Goal: Task Accomplishment & Management: Use online tool/utility

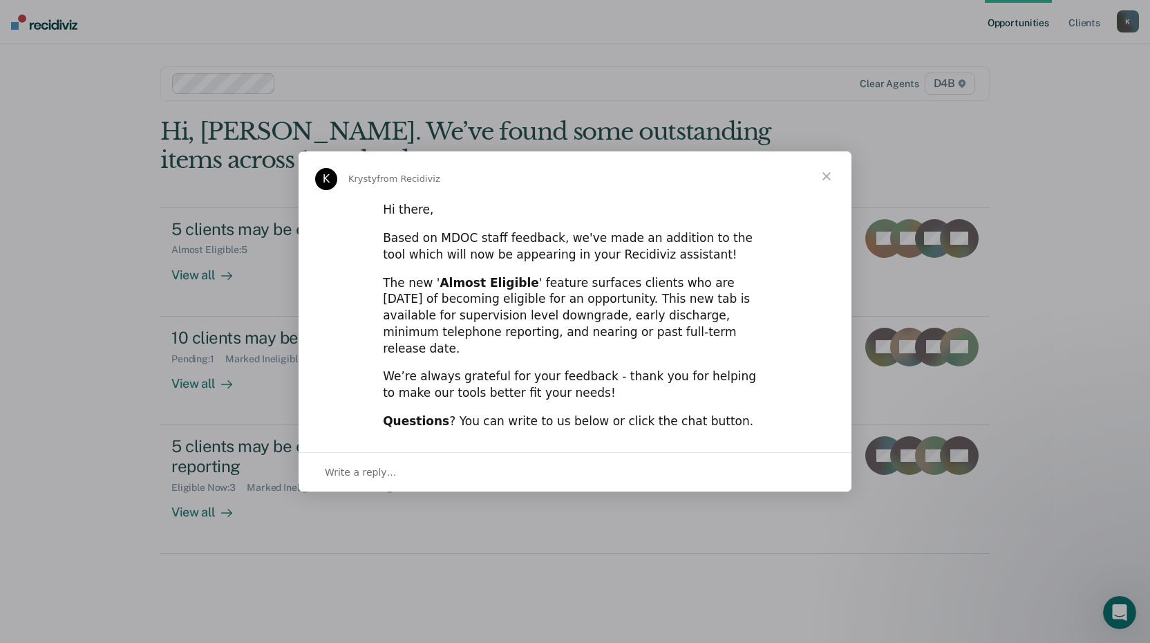
click at [828, 185] on span "Close" at bounding box center [827, 176] width 50 height 50
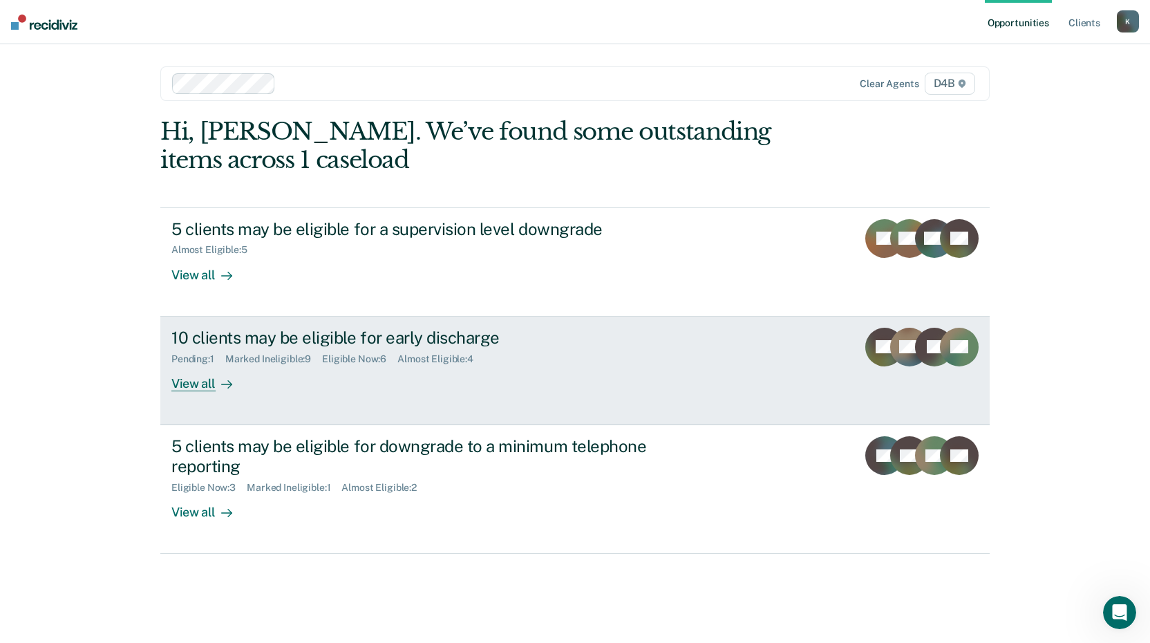
click at [234, 405] on link "10 clients may be eligible for early discharge Pending : 1 Marked Ineligible : …" at bounding box center [575, 371] width 830 height 109
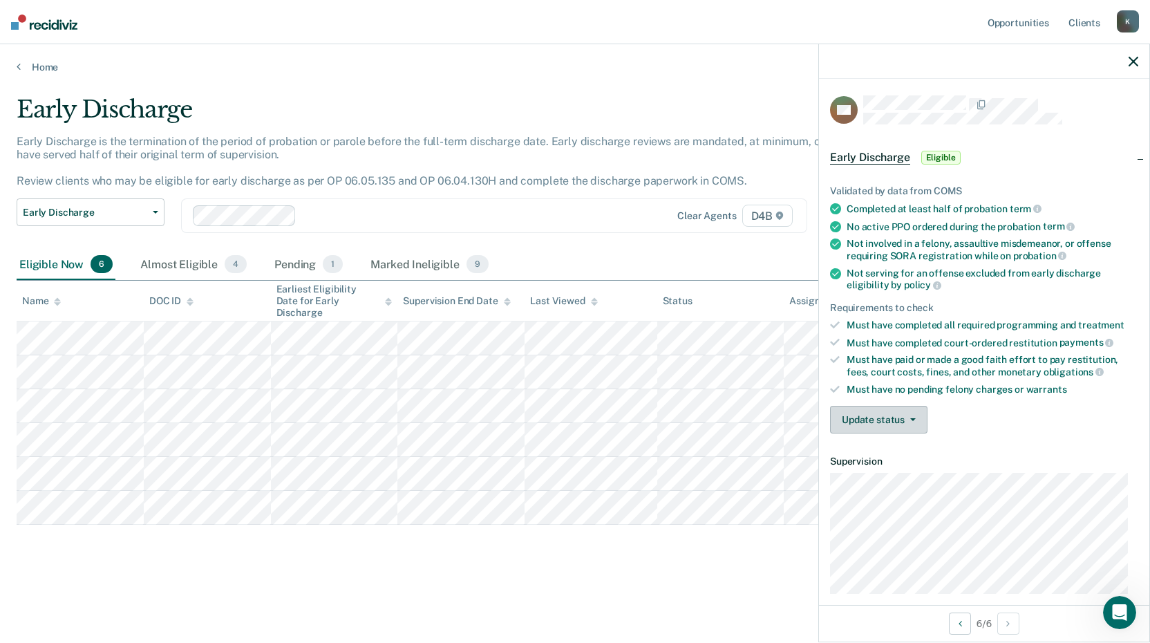
click at [890, 422] on button "Update status" at bounding box center [878, 420] width 97 height 28
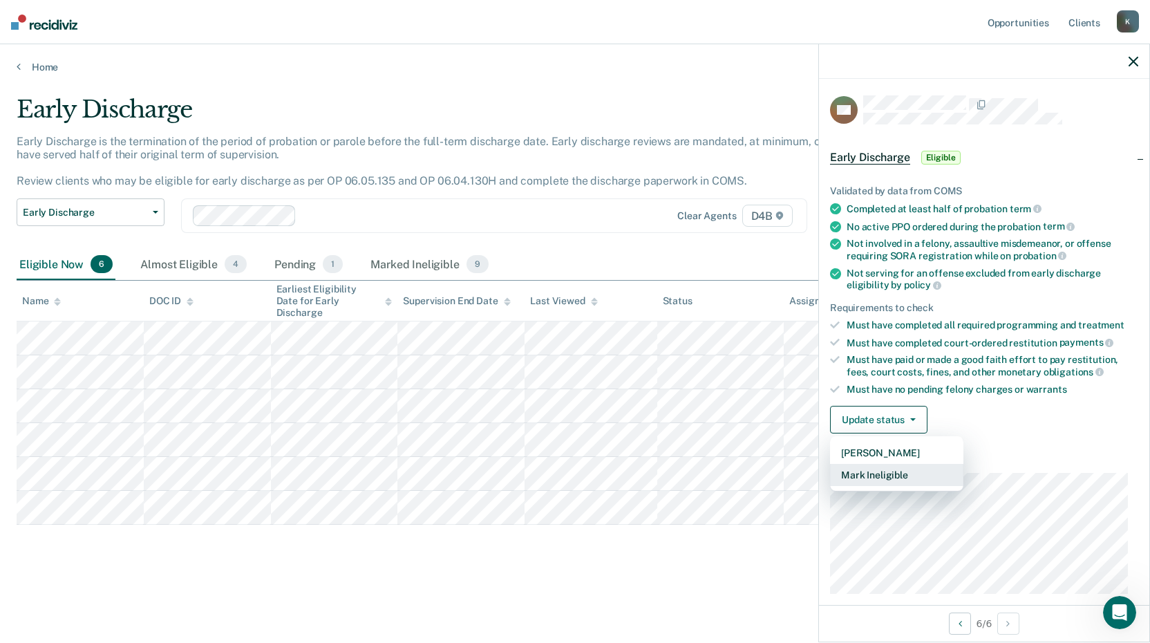
click at [893, 471] on button "Mark Ineligible" at bounding box center [896, 475] width 133 height 22
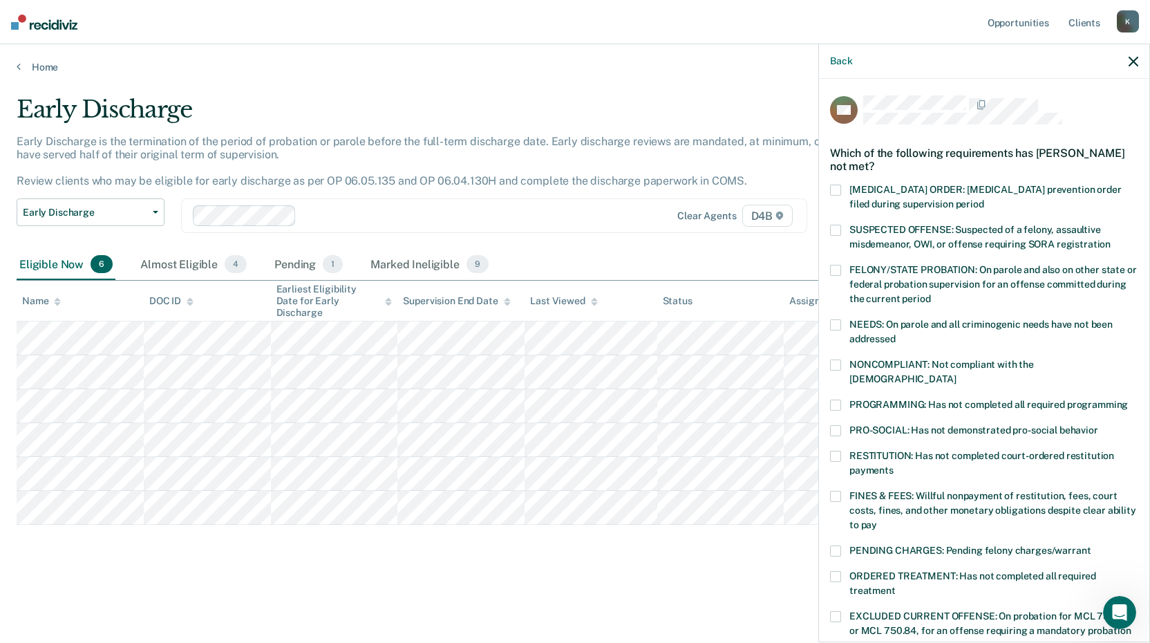
scroll to position [321, 0]
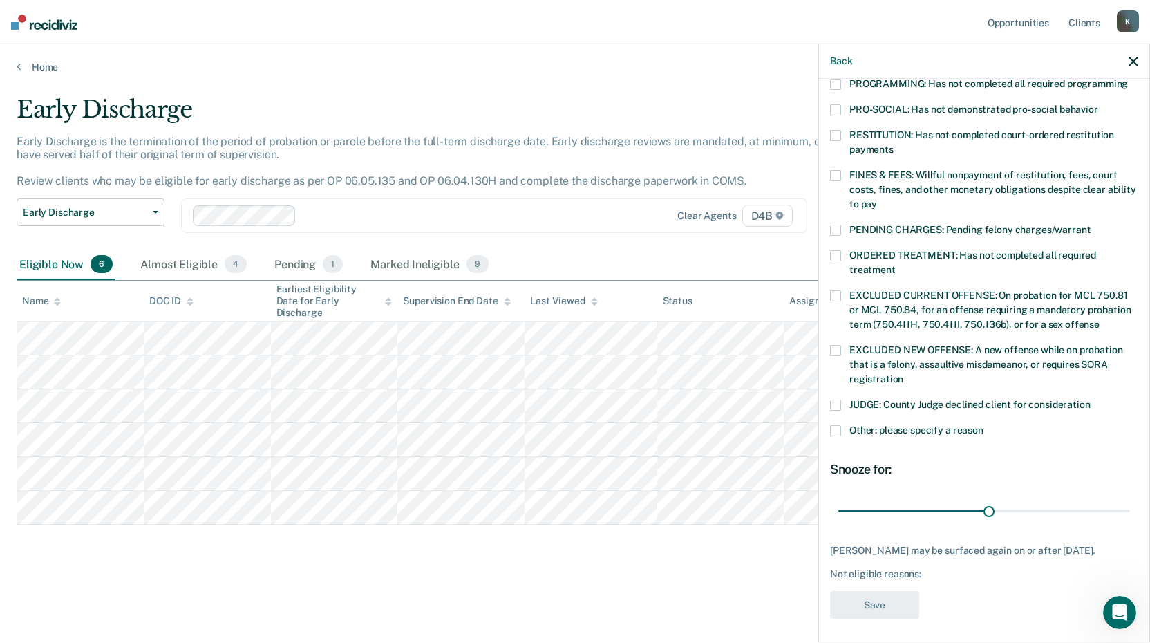
click at [902, 224] on span "PENDING CHARGES: Pending felony charges/warrant" at bounding box center [970, 229] width 241 height 11
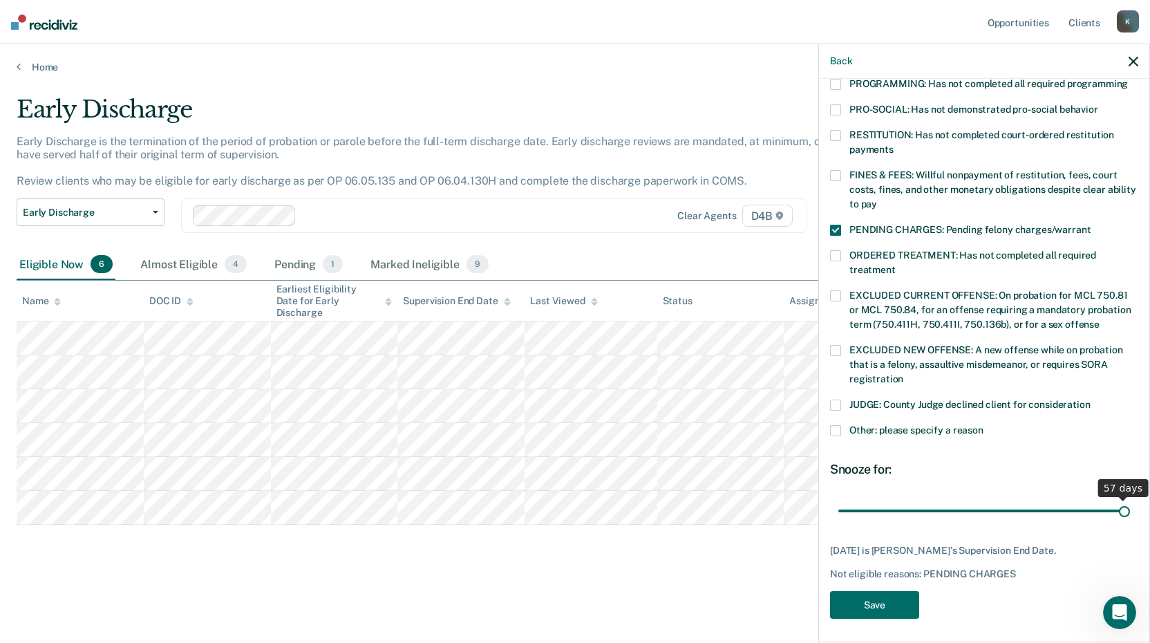
scroll to position [309, 0]
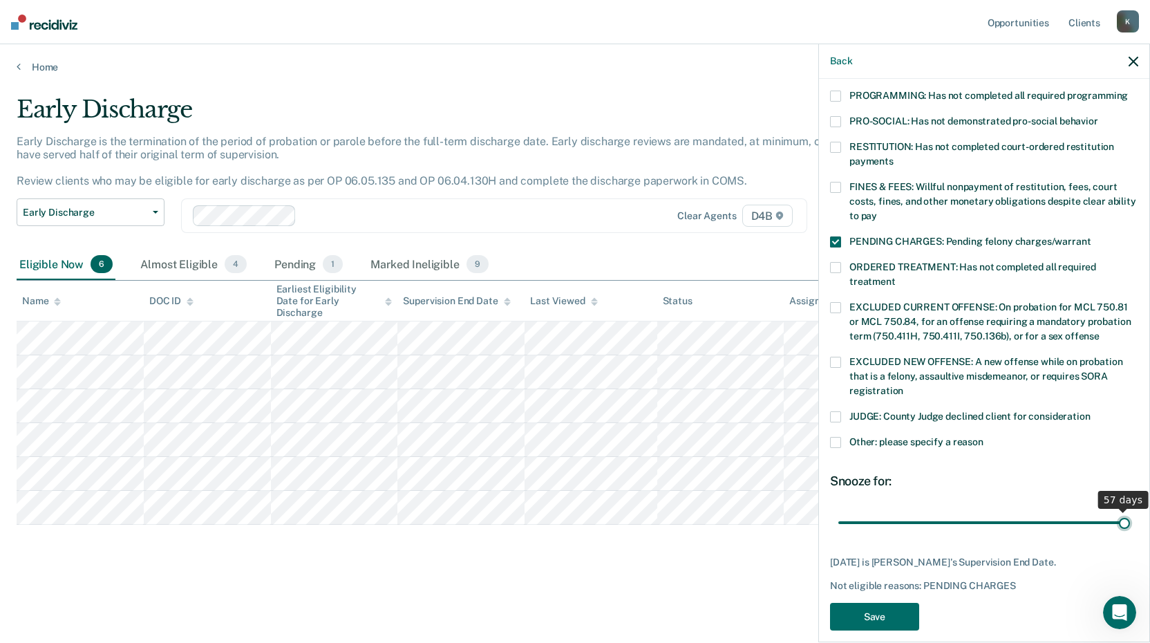
drag, startPoint x: 989, startPoint y: 493, endPoint x: 1168, endPoint y: 496, distance: 179.8
type input "57"
click at [1130, 510] on input "range" at bounding box center [985, 522] width 292 height 24
drag, startPoint x: 1110, startPoint y: 505, endPoint x: 1132, endPoint y: 499, distance: 23.0
click at [1130, 510] on input "range" at bounding box center [985, 522] width 292 height 24
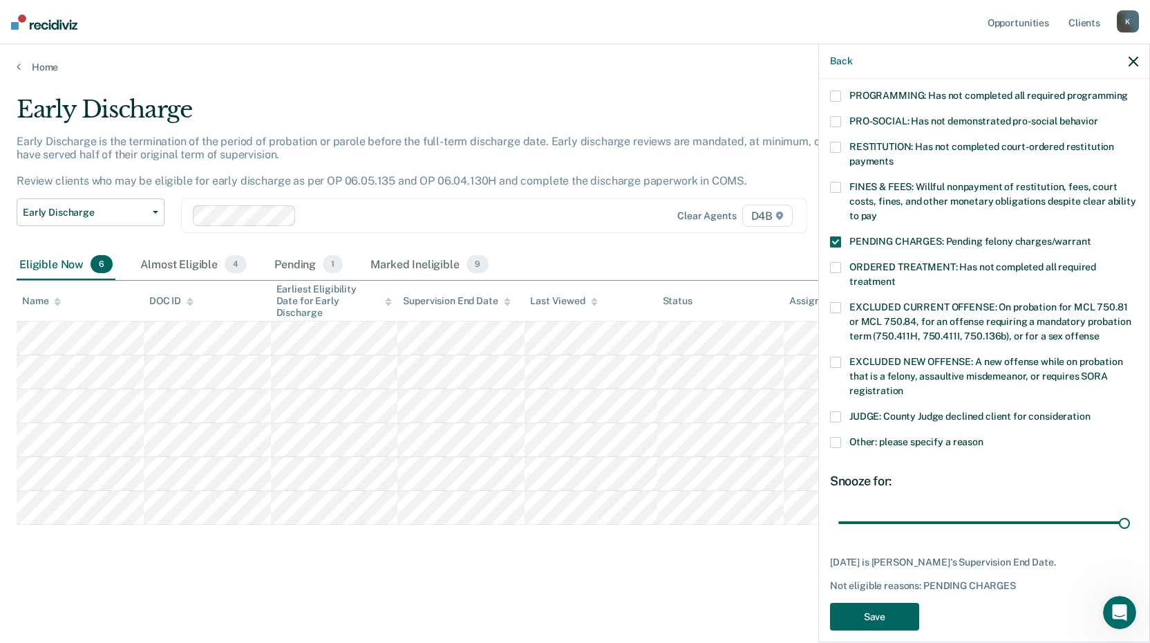
click at [898, 603] on button "Save" at bounding box center [874, 617] width 89 height 28
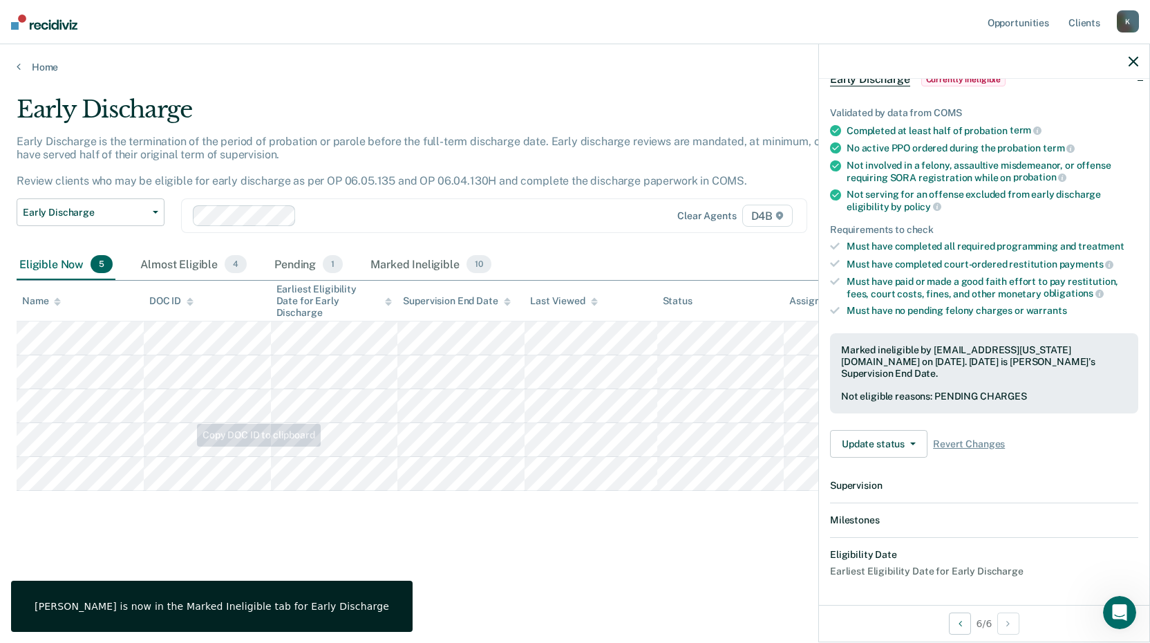
scroll to position [234, 0]
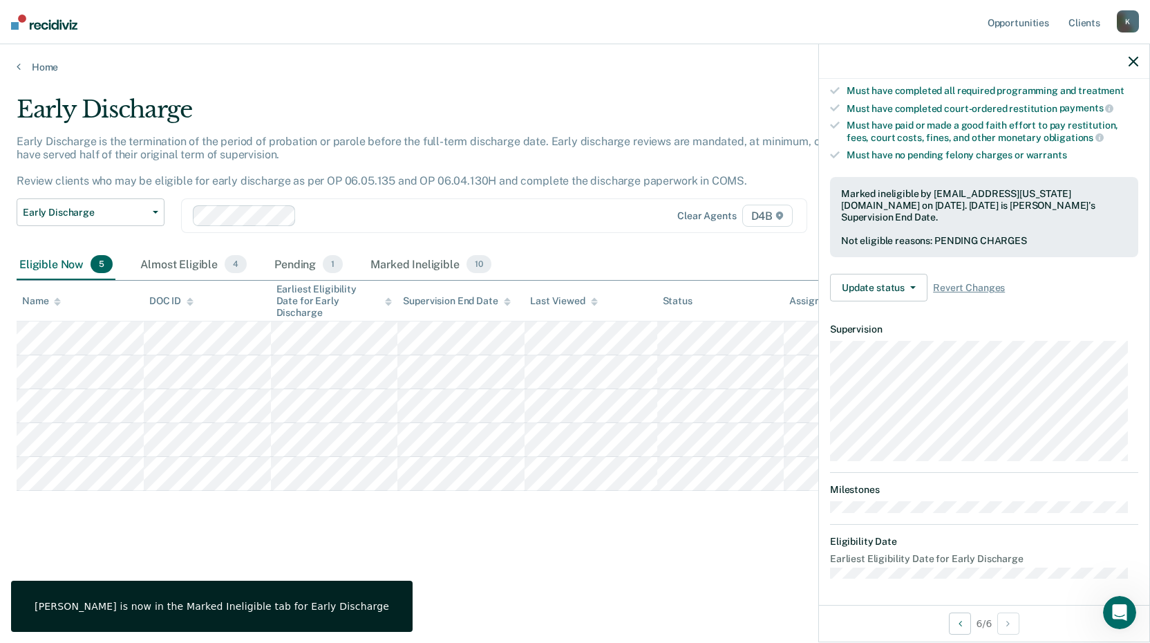
click at [221, 541] on div "Early Discharge Early Discharge is the termination of the period of probation o…" at bounding box center [575, 339] width 1117 height 488
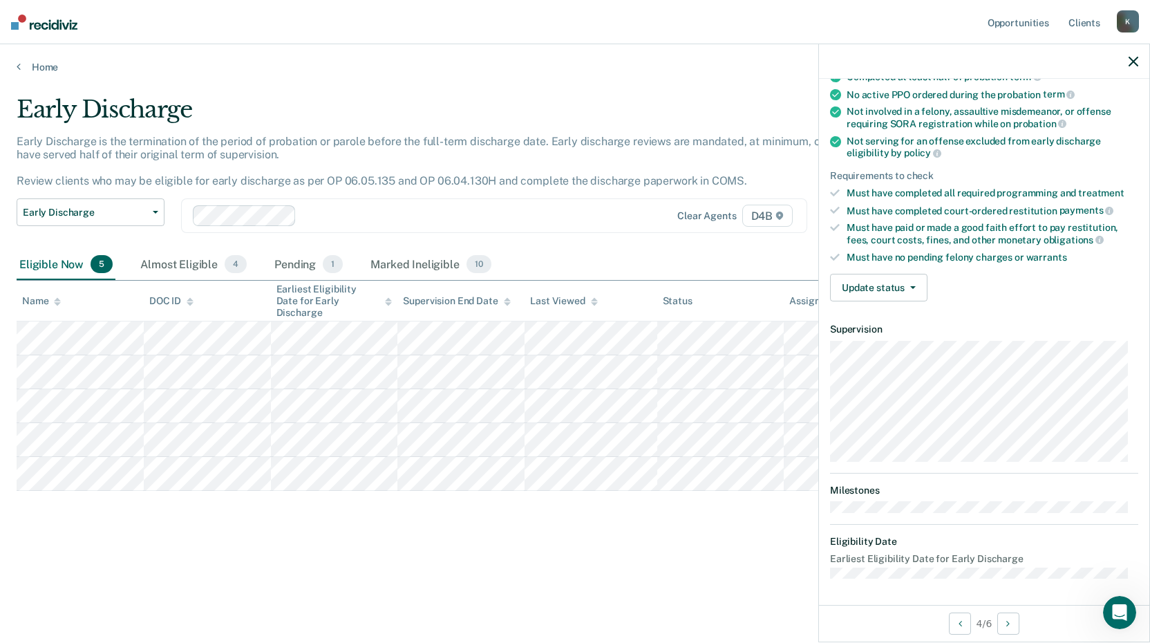
click at [917, 270] on div "Validated by data from COMS Completed at least half of probation term No active…" at bounding box center [984, 171] width 330 height 281
click at [914, 281] on button "Update status" at bounding box center [878, 288] width 97 height 28
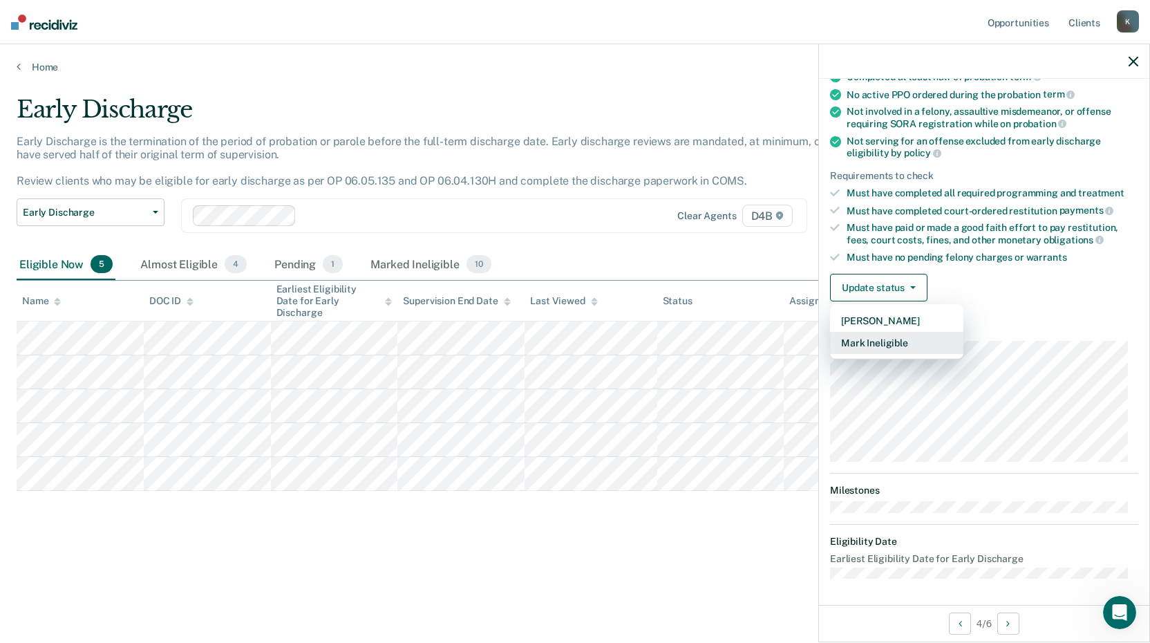
click at [897, 337] on button "Mark Ineligible" at bounding box center [896, 343] width 133 height 22
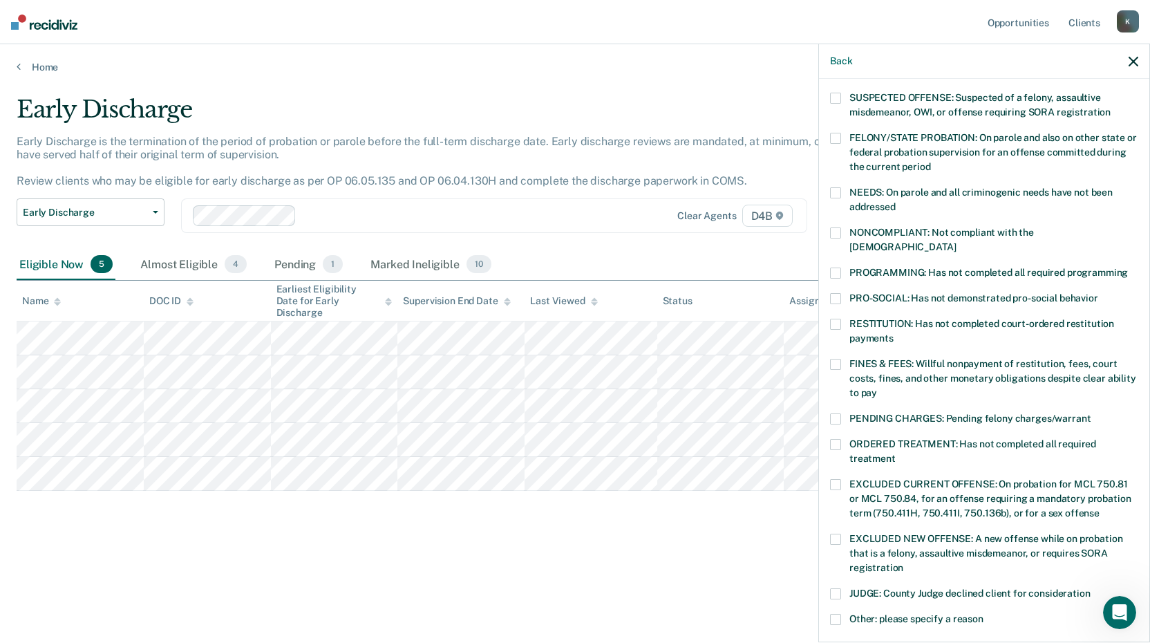
click at [929, 227] on span "NONCOMPLIANT: Not compliant with the [DEMOGRAPHIC_DATA]" at bounding box center [942, 240] width 185 height 26
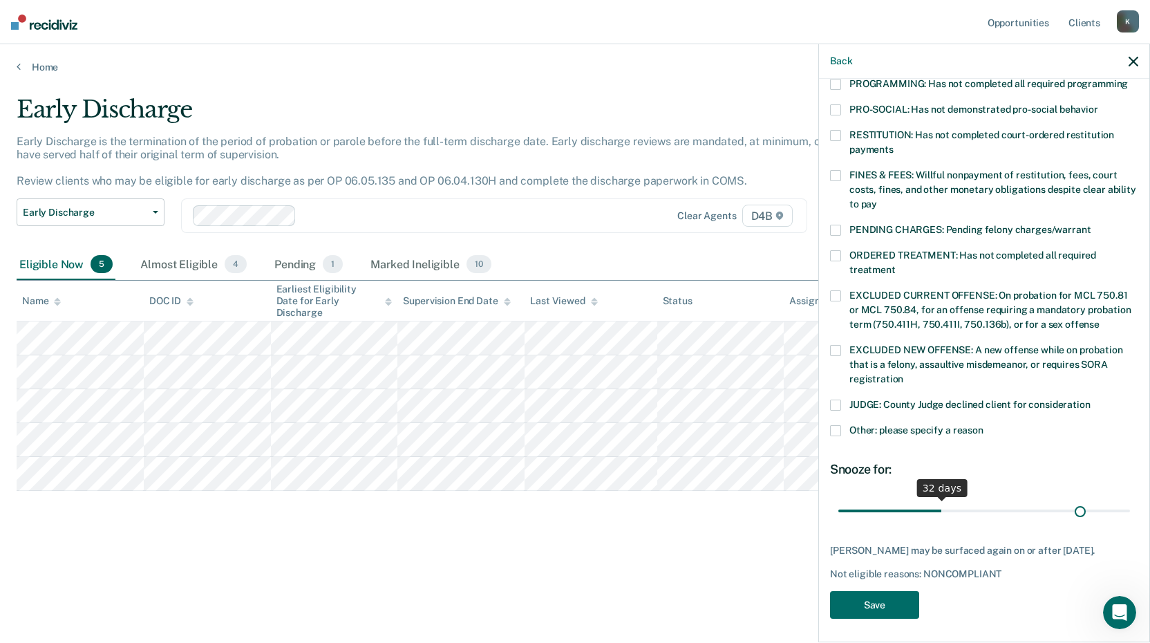
scroll to position [321, 0]
drag, startPoint x: 938, startPoint y: 497, endPoint x: 1175, endPoint y: 510, distance: 237.5
type input "90"
click at [1130, 510] on input "range" at bounding box center [985, 510] width 292 height 24
click at [886, 607] on button "Save" at bounding box center [874, 605] width 89 height 28
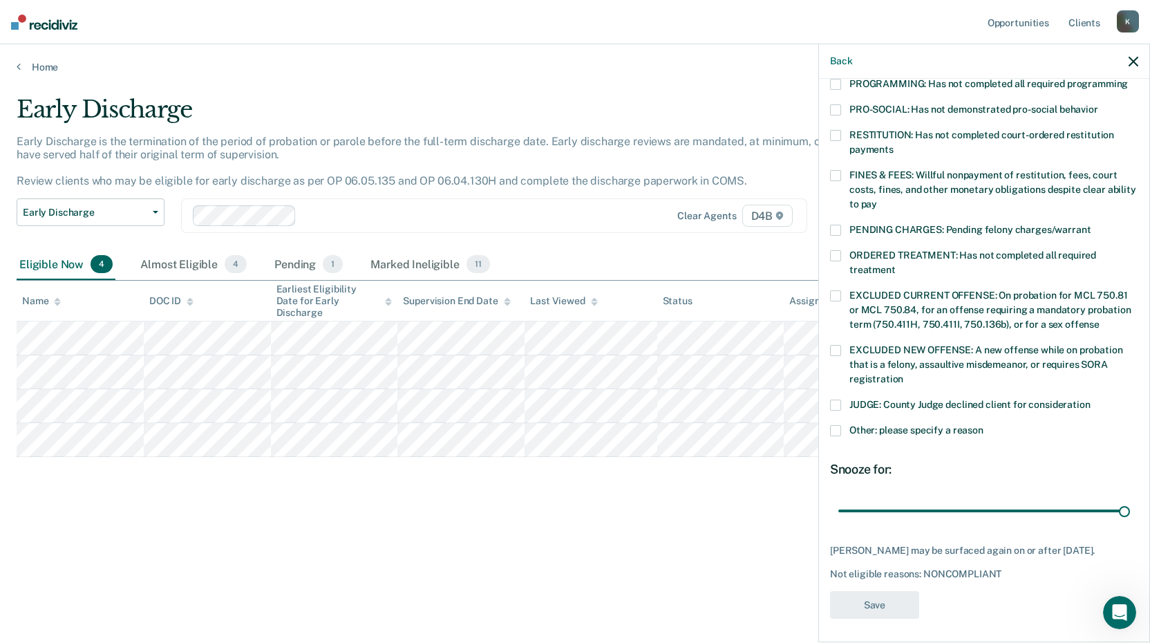
scroll to position [234, 0]
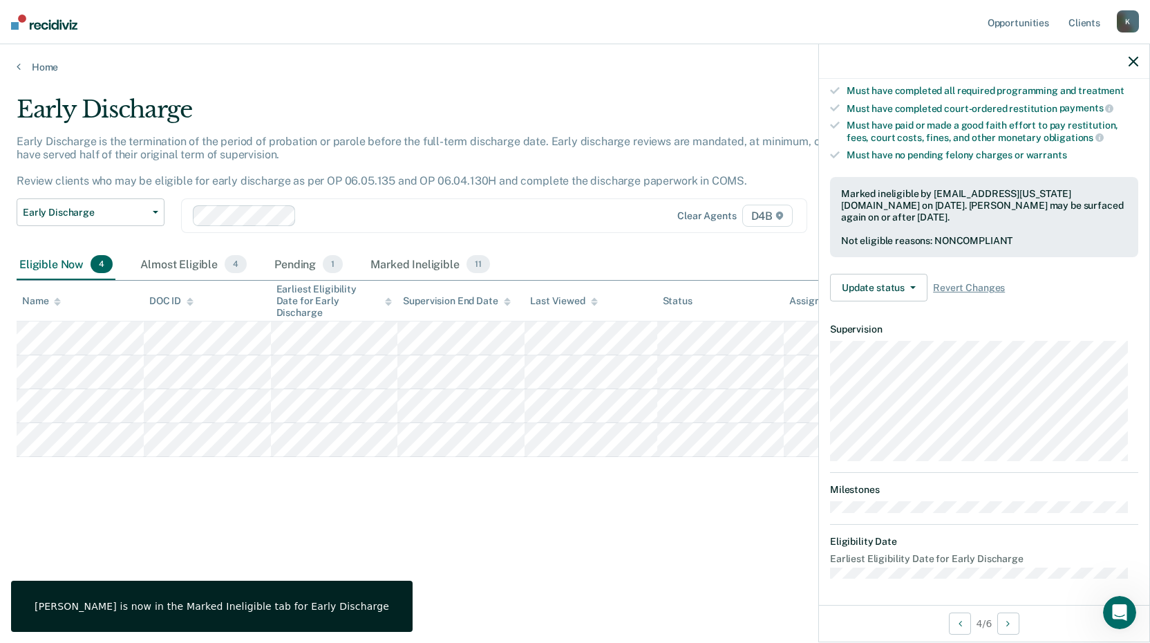
click at [222, 483] on div "Early Discharge Early Discharge is the termination of the period of probation o…" at bounding box center [575, 317] width 1117 height 444
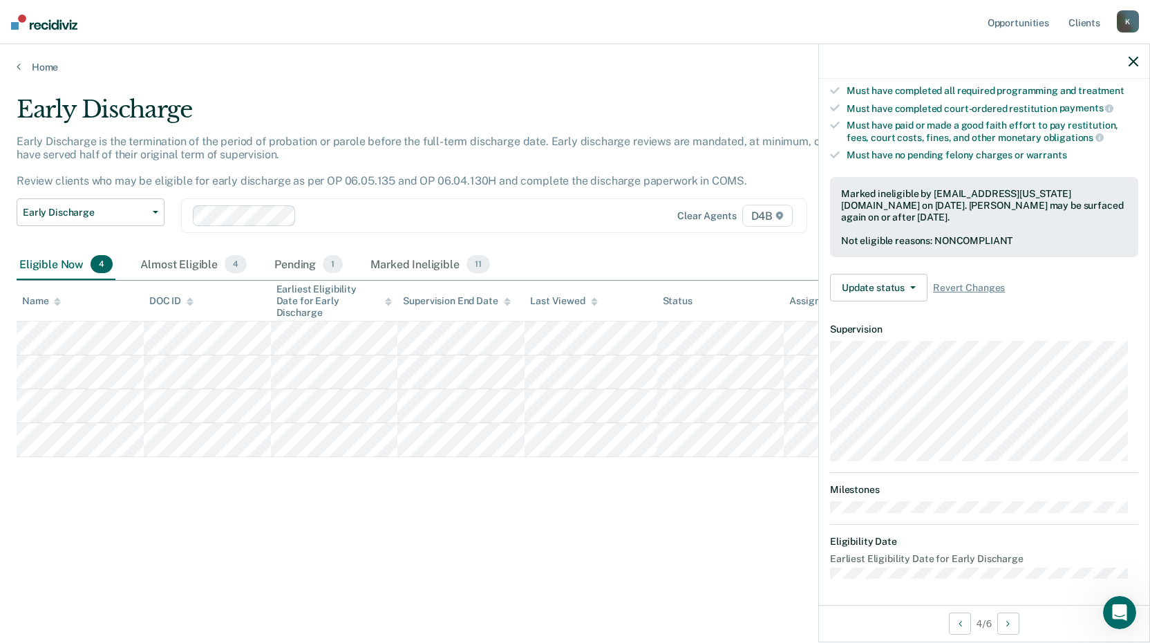
click at [187, 498] on div "Early Discharge Early Discharge is the termination of the period of probation o…" at bounding box center [575, 317] width 1117 height 444
click at [1130, 60] on icon "button" at bounding box center [1134, 62] width 10 height 10
